Goal: Task Accomplishment & Management: Manage account settings

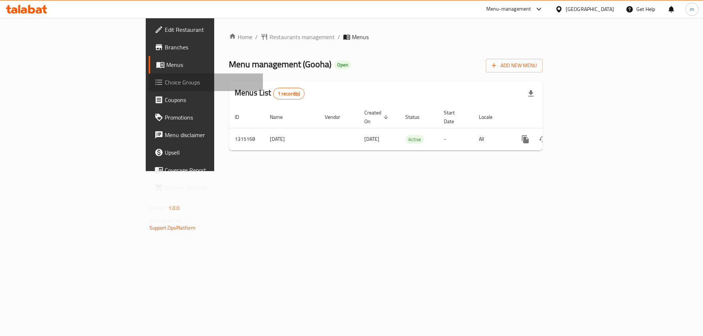
click at [149, 90] on link "Choice Groups" at bounding box center [206, 83] width 115 height 18
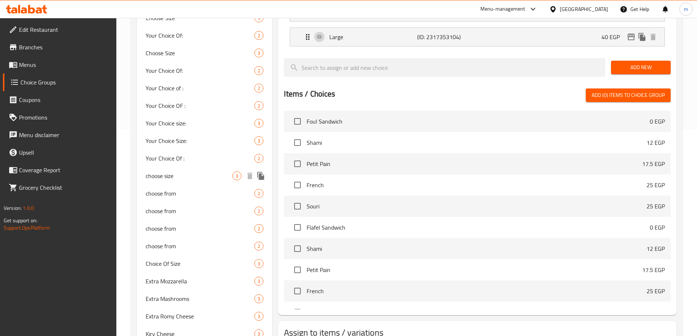
scroll to position [220, 0]
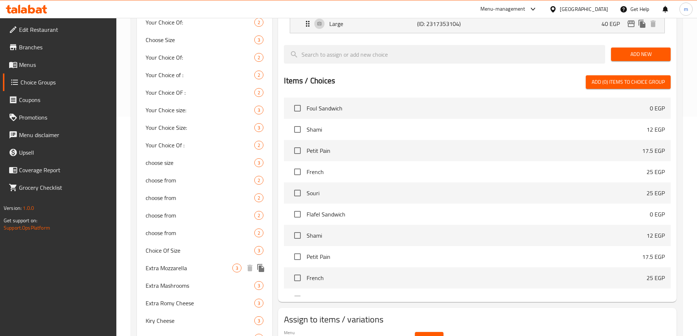
click at [183, 261] on div "Extra Mozzarella 3" at bounding box center [205, 269] width 136 height 18
type input "Extra Mozzarella"
type input "إضافة موتزاريلا"
type input "0"
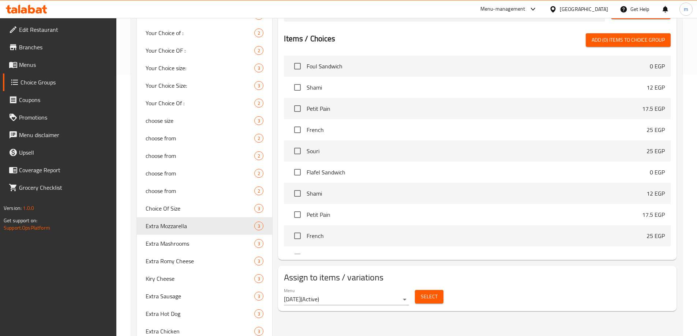
scroll to position [261, 0]
drag, startPoint x: 186, startPoint y: 243, endPoint x: 407, endPoint y: 152, distance: 239.2
click at [186, 243] on span "Extra Mashrooms" at bounding box center [189, 244] width 87 height 9
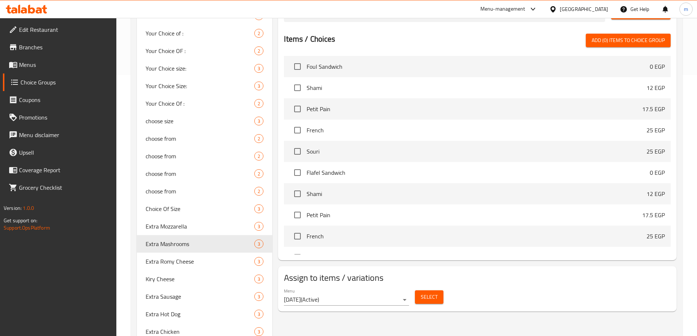
type input "Extra Mashrooms"
type input "اضافة مشروم"
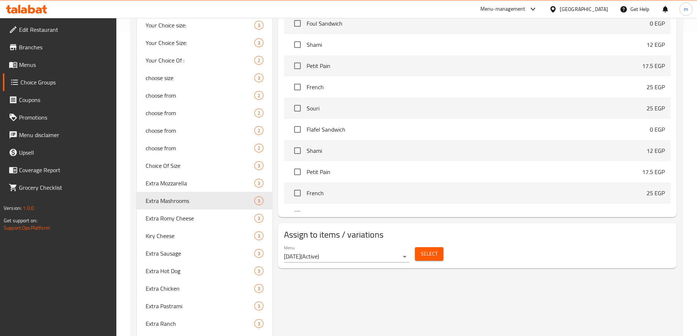
scroll to position [298, 0]
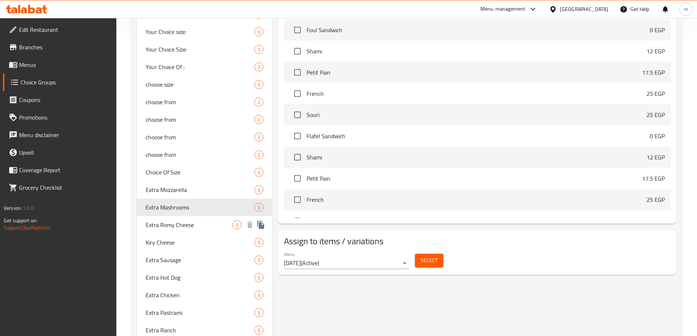
click at [196, 221] on span "Extra Romy Cheese" at bounding box center [189, 225] width 87 height 9
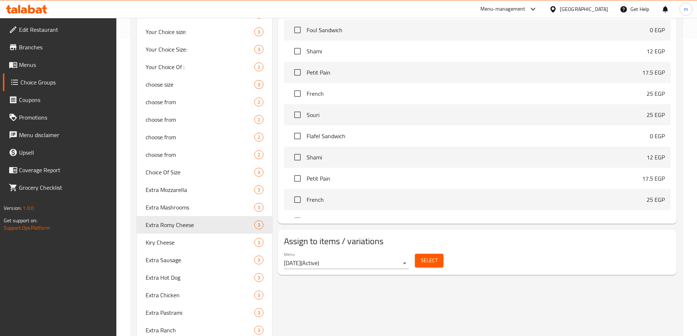
type input "Extra Romy Cheese"
type input "اضافة [PERSON_NAME]"
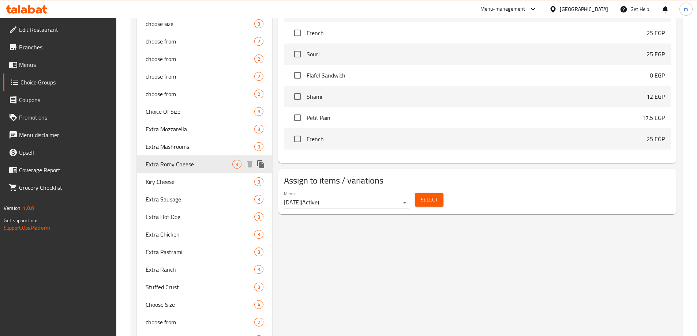
scroll to position [366, 0]
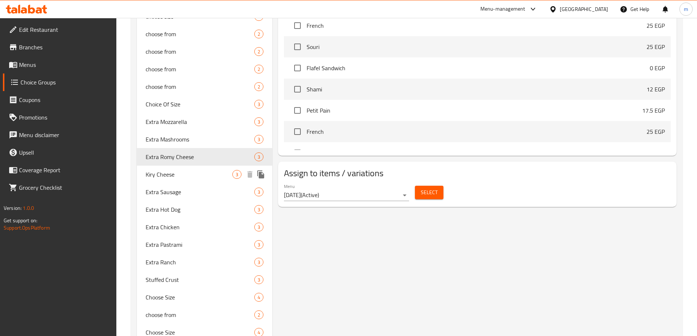
click at [187, 169] on div "Kiry Cheese 3" at bounding box center [205, 175] width 136 height 18
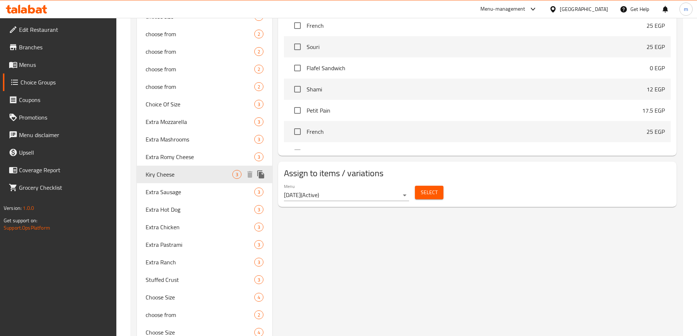
type input "Kiry Cheese"
type input "جبنه كيري"
type input "1"
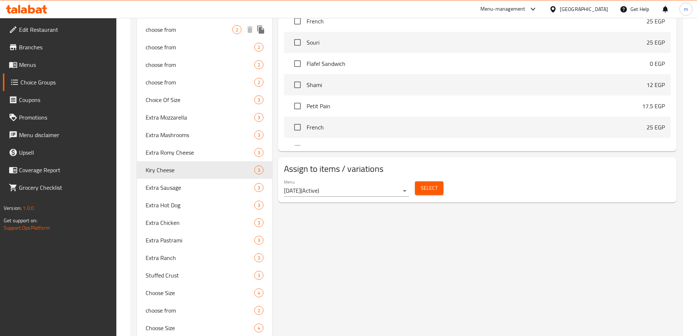
scroll to position [439, 0]
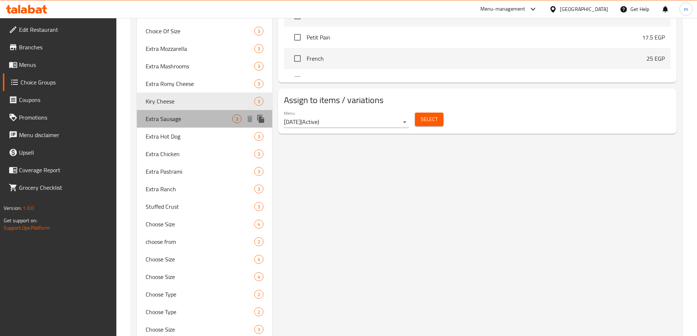
click at [198, 121] on span "Extra Sausage" at bounding box center [189, 119] width 87 height 9
type input "Extra Sausage"
type input "اضافة سجق"
type input "0"
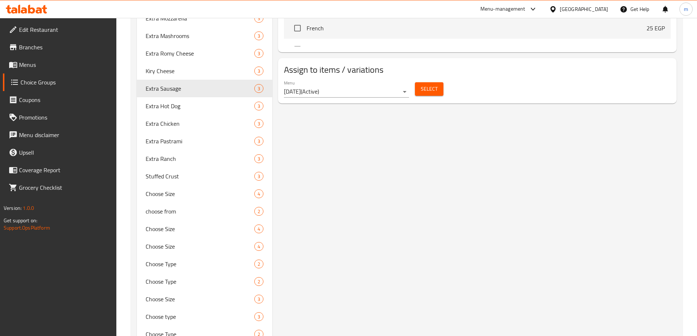
scroll to position [335, 0]
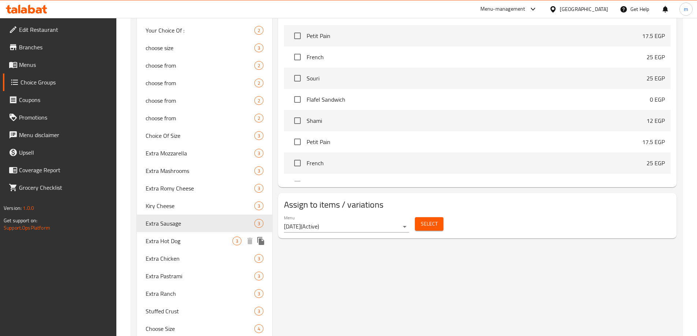
click at [186, 247] on div "Extra Hot Dog 3" at bounding box center [205, 241] width 136 height 18
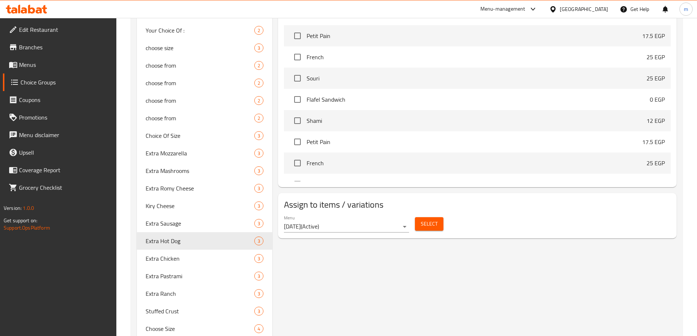
type input "Extra Hot Dog"
type input "اضافة [PERSON_NAME]"
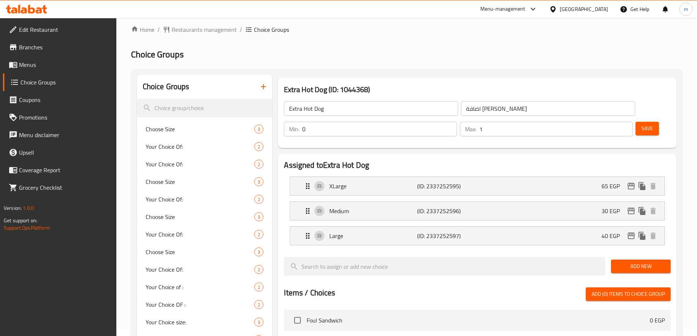
scroll to position [0, 0]
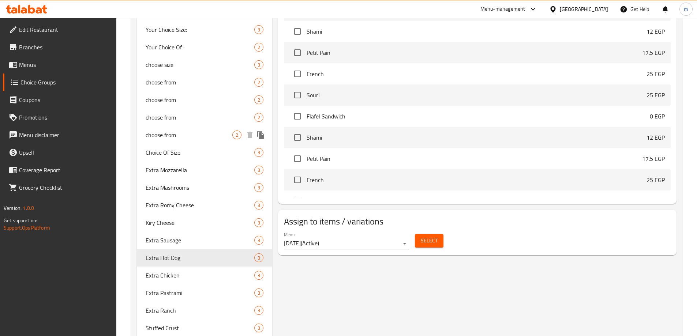
scroll to position [403, 0]
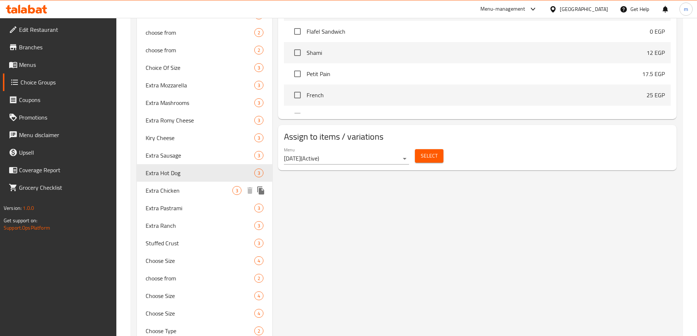
click at [183, 186] on span "Extra Chicken" at bounding box center [189, 190] width 87 height 9
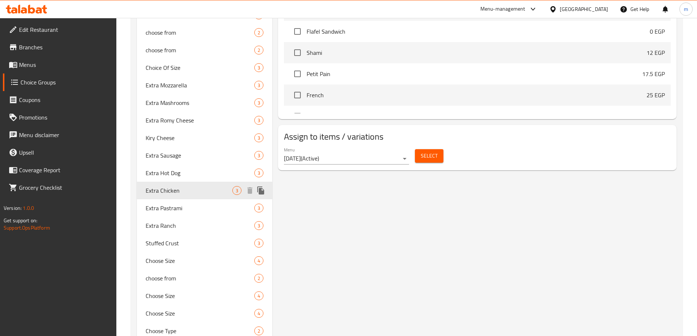
type input "Extra Chicken"
type input "اضافة فراخ"
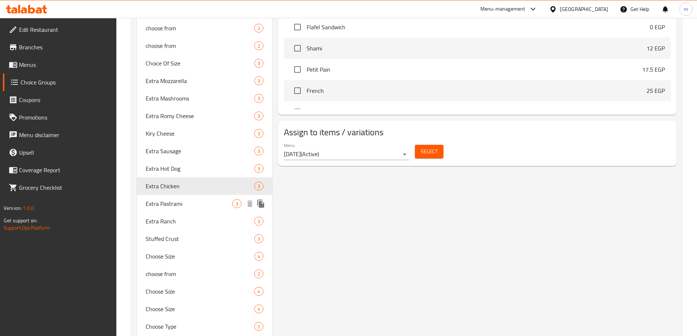
scroll to position [408, 0]
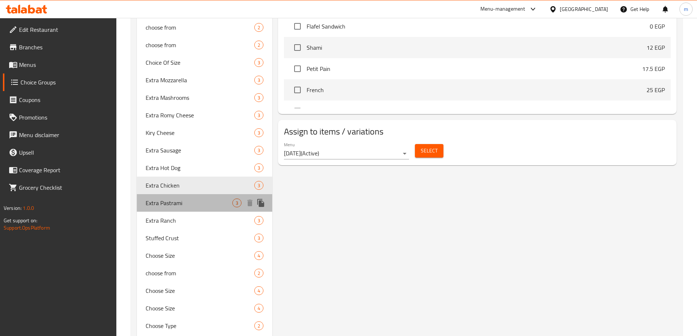
click at [201, 208] on div "Extra Pastrami 3" at bounding box center [205, 203] width 136 height 18
type input "Extra Pastrami"
type input "اضافة بسطرمه"
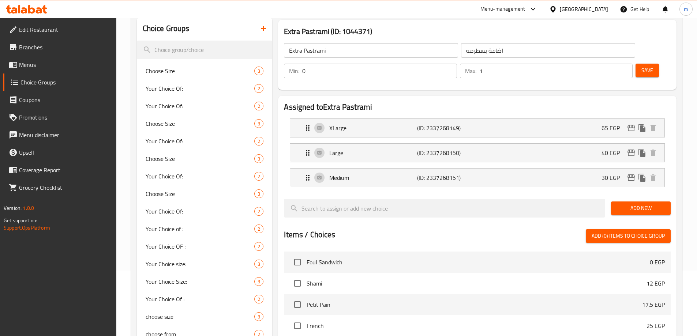
scroll to position [0, 0]
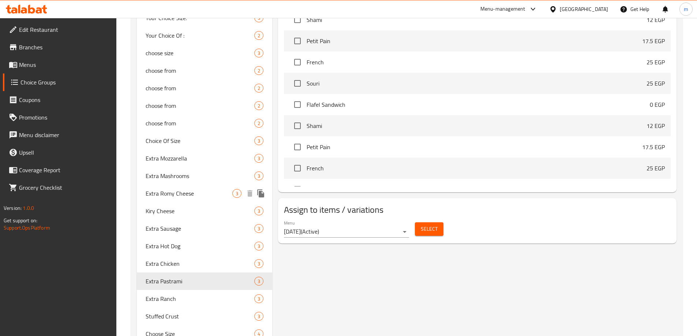
scroll to position [439, 0]
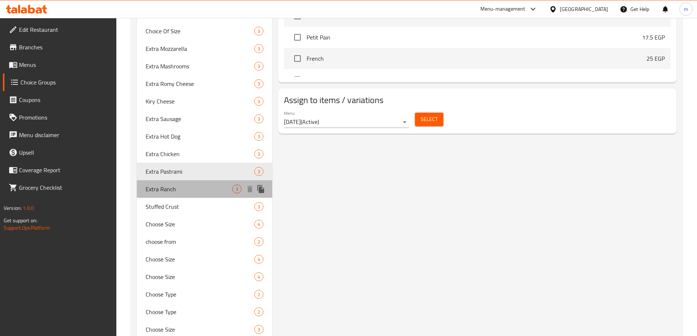
click at [197, 194] on div "Extra Ranch 3" at bounding box center [205, 189] width 136 height 18
type input "Extra Ranch"
type input "اضافة رانش"
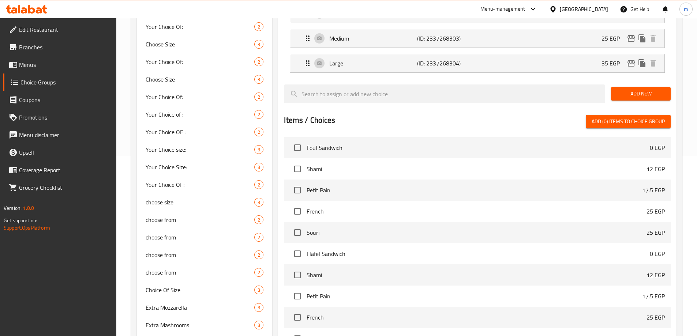
scroll to position [0, 0]
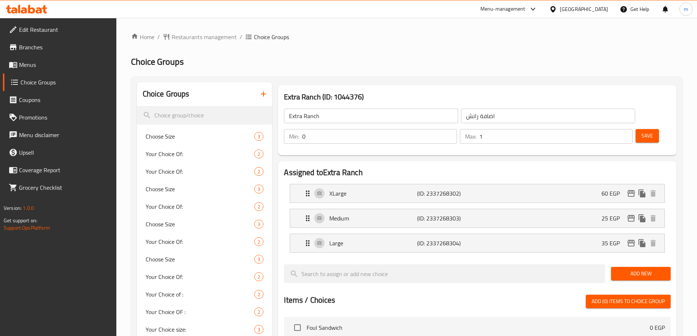
click at [463, 98] on h3 "Extra Ranch (ID: 1044376)" at bounding box center [477, 97] width 387 height 12
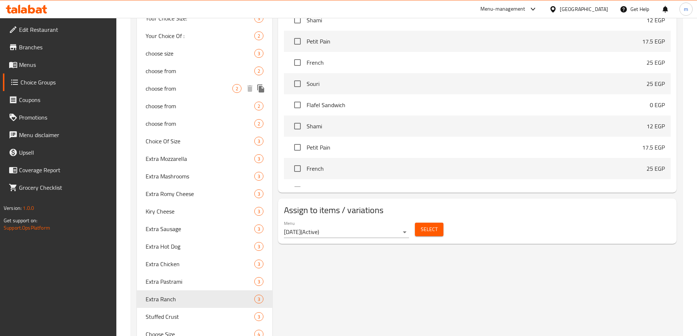
scroll to position [329, 0]
click at [198, 211] on span "Kiry Cheese" at bounding box center [189, 211] width 87 height 9
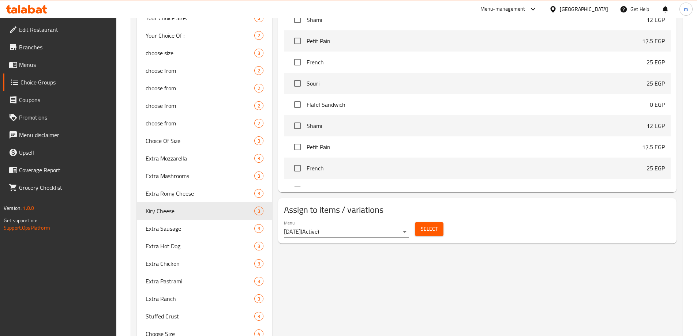
type input "Kiry Cheese"
type input "جبنه كيري"
type input "1"
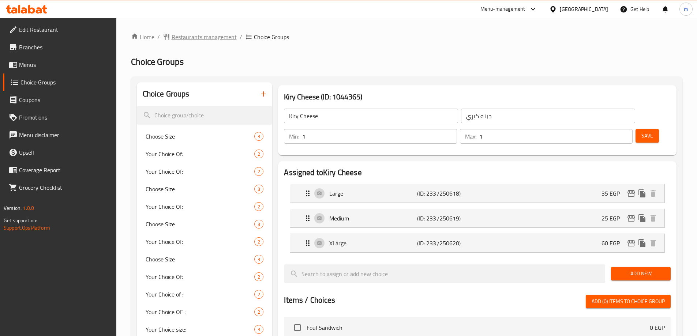
click at [204, 33] on span "Restaurants management" at bounding box center [204, 37] width 65 height 9
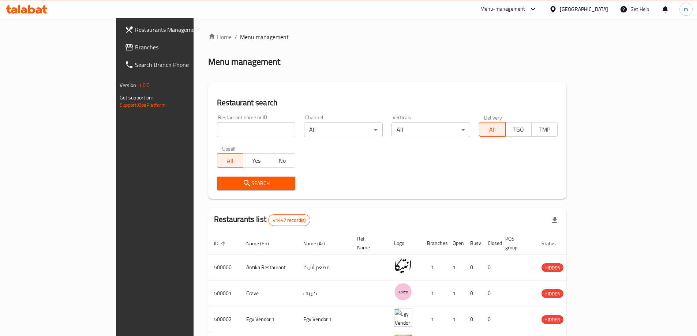
click at [135, 45] on span "Branches" at bounding box center [181, 47] width 92 height 9
